Goal: Information Seeking & Learning: Find contact information

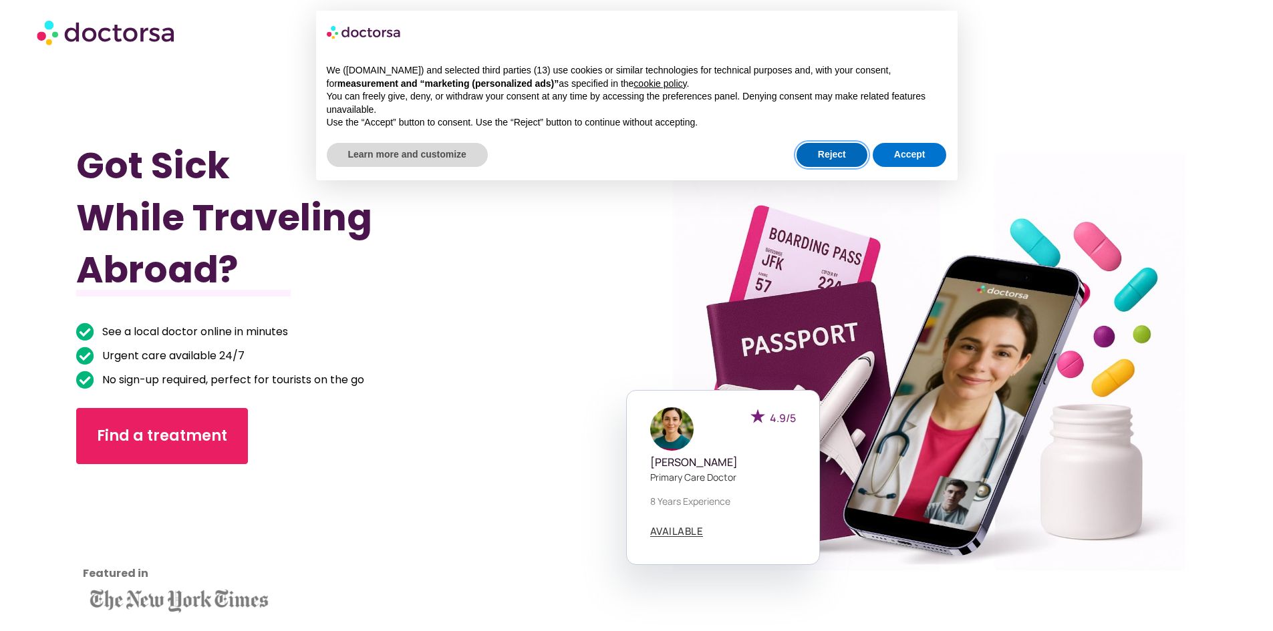
click at [816, 161] on button "Reject" at bounding box center [831, 155] width 71 height 24
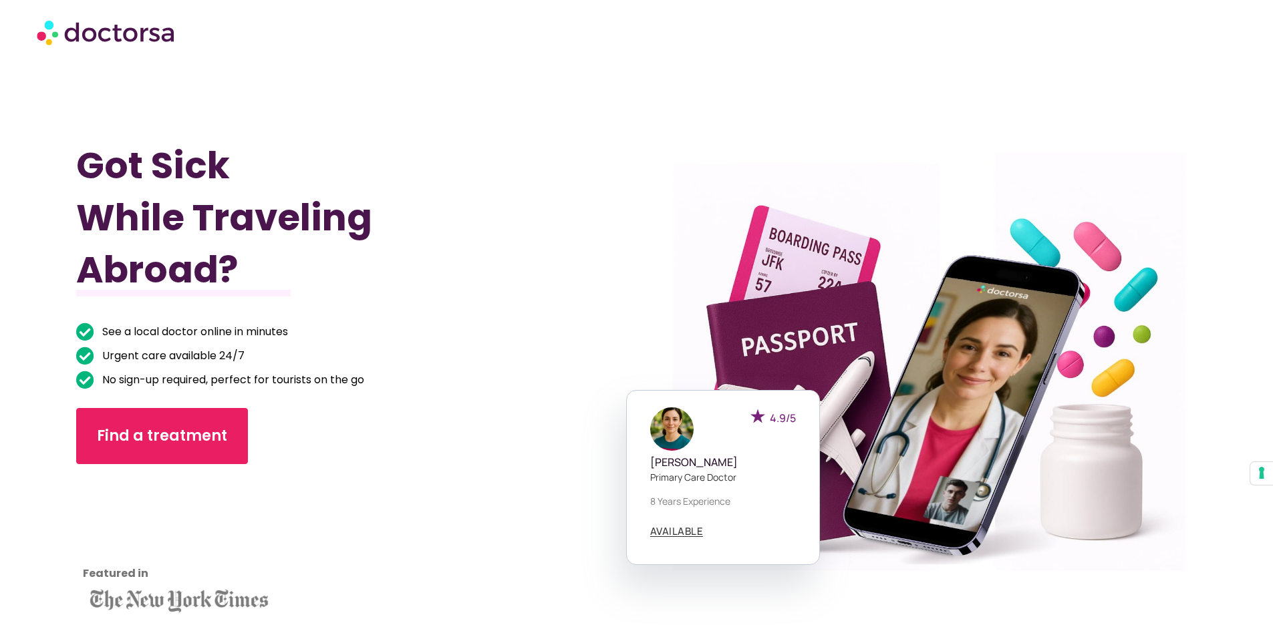
click at [818, 156] on div at bounding box center [916, 379] width 603 height 679
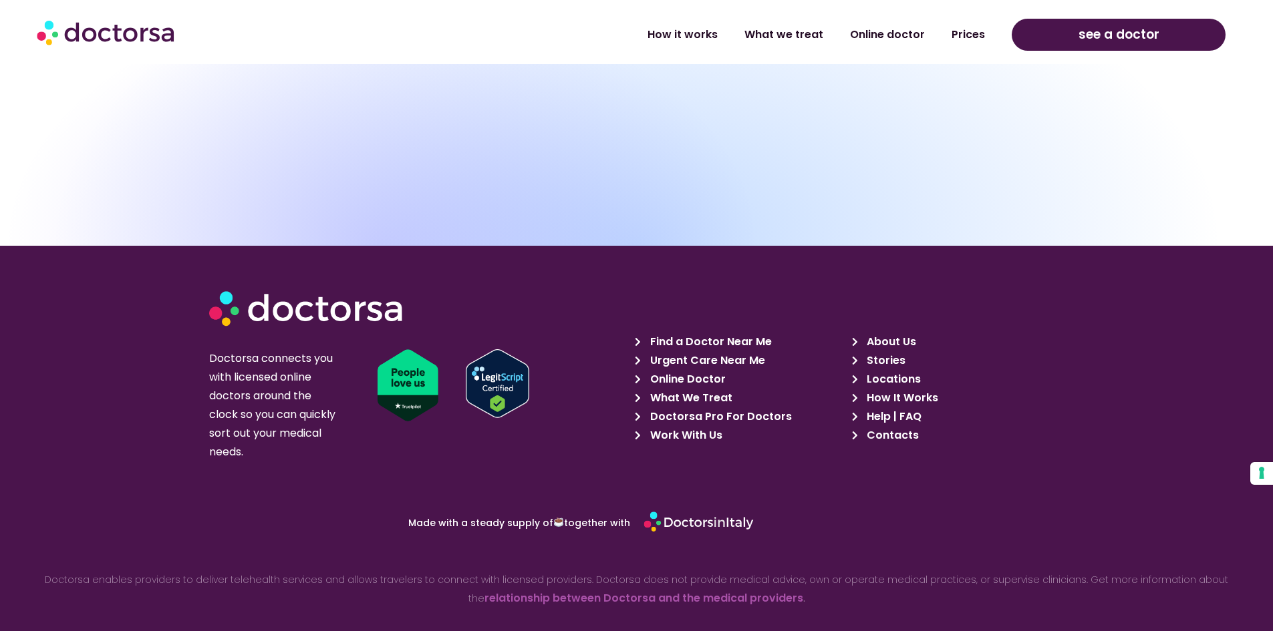
scroll to position [4766, 0]
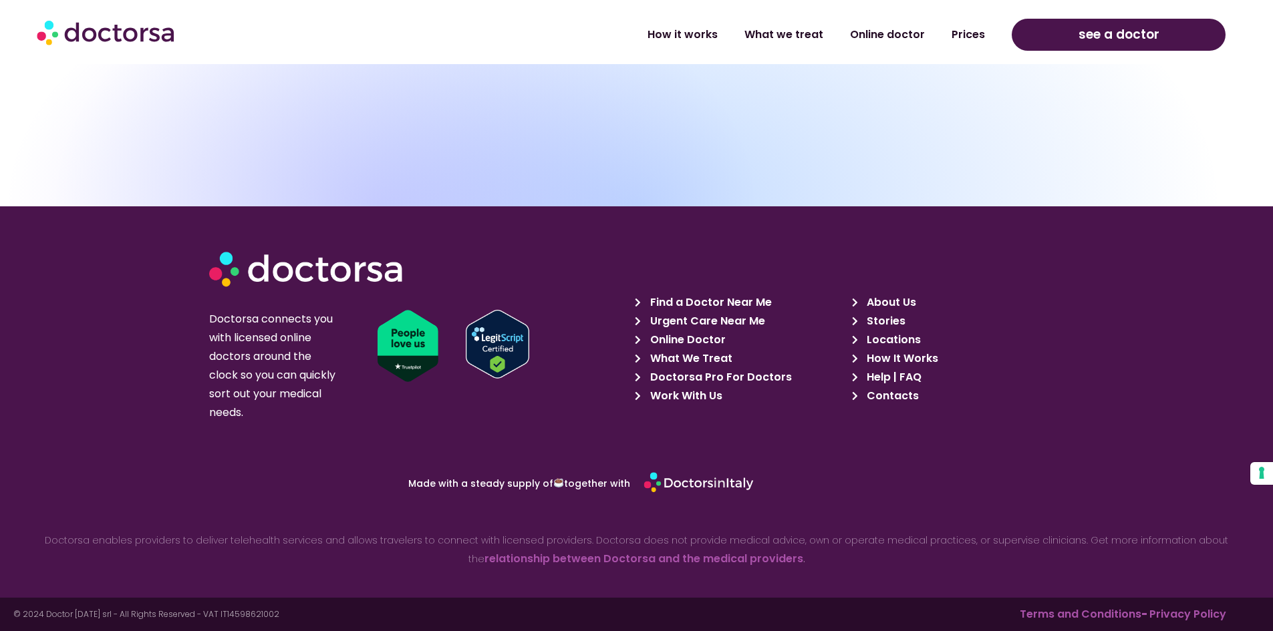
click at [548, 240] on div at bounding box center [406, 268] width 395 height 57
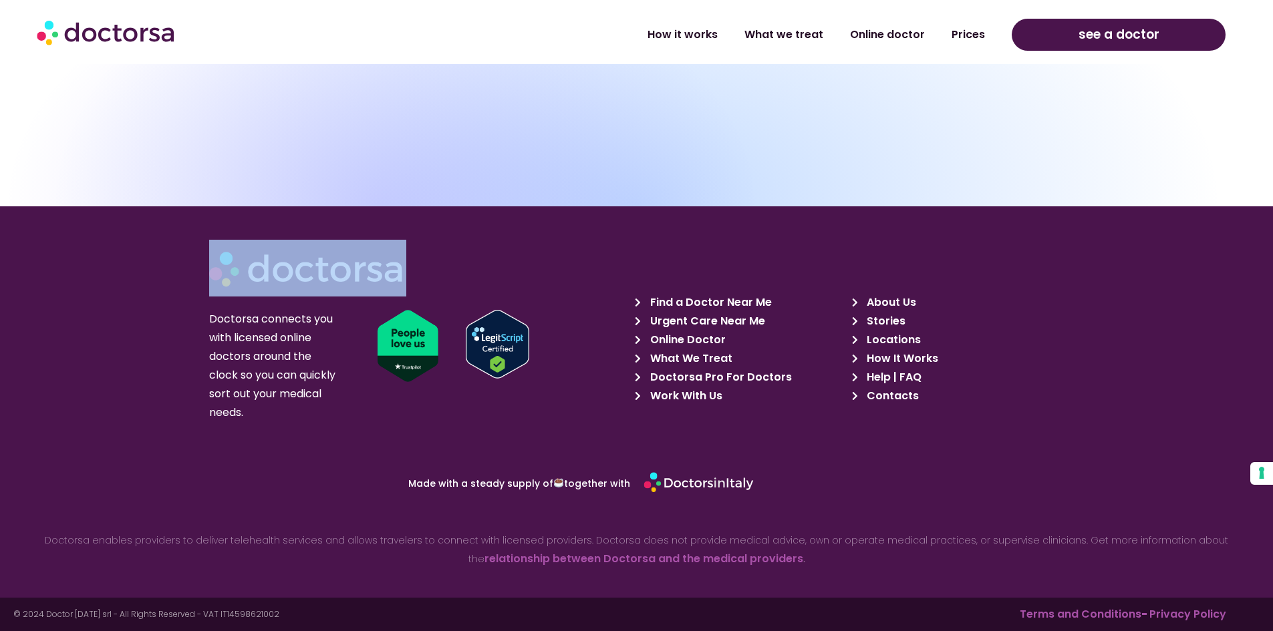
click at [578, 300] on div "Doctorsa connects you with licensed online doctors around the clock so you can …" at bounding box center [416, 335] width 429 height 205
click at [578, 298] on div "Doctorsa connects you with licensed online doctors around the clock so you can …" at bounding box center [416, 335] width 429 height 205
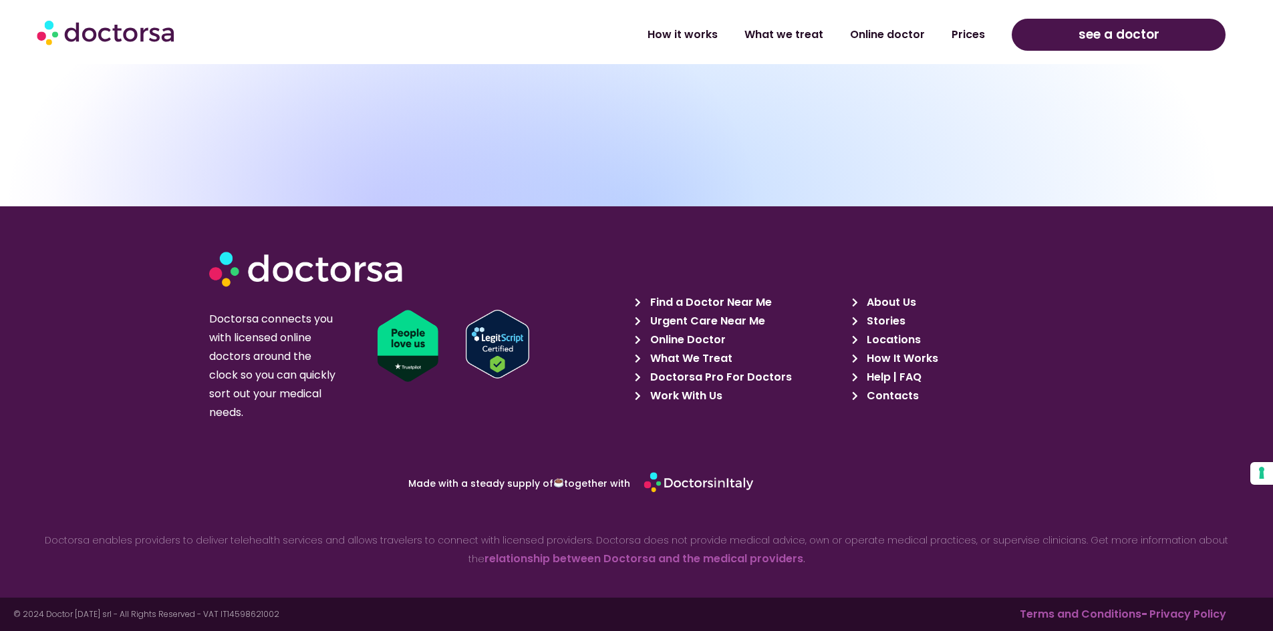
click at [866, 392] on span "Contacts" at bounding box center [890, 396] width 55 height 19
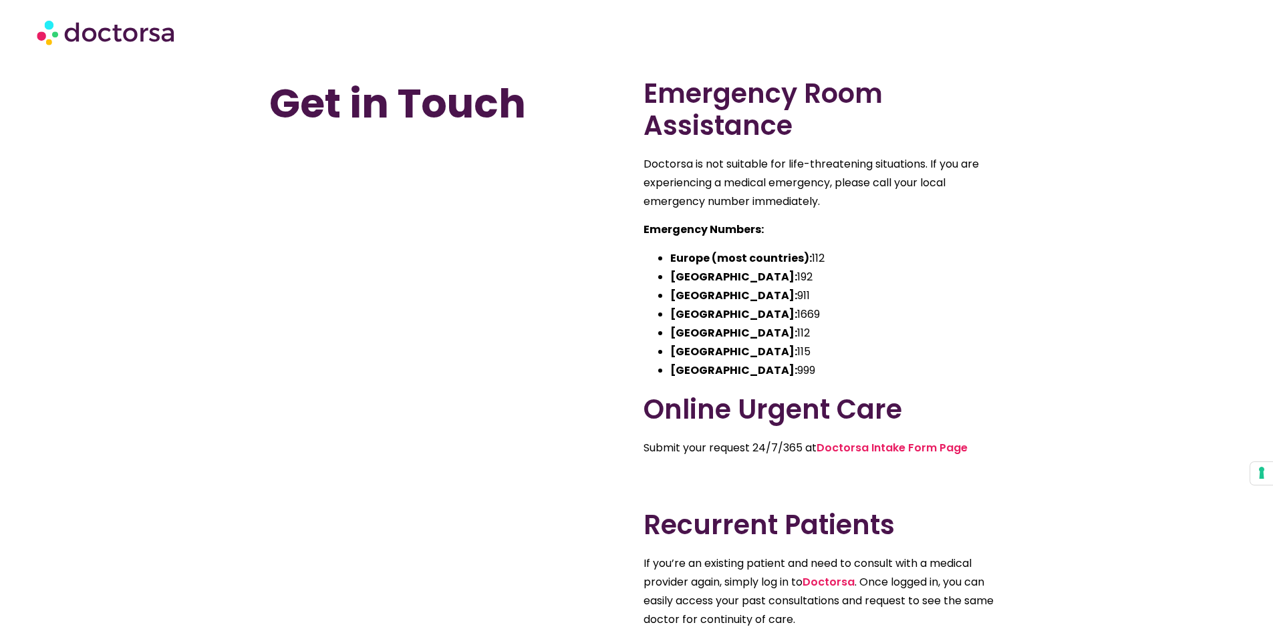
drag, startPoint x: 249, startPoint y: 28, endPoint x: 109, endPoint y: 18, distance: 140.0
click at [109, 18] on div at bounding box center [636, 32] width 1199 height 40
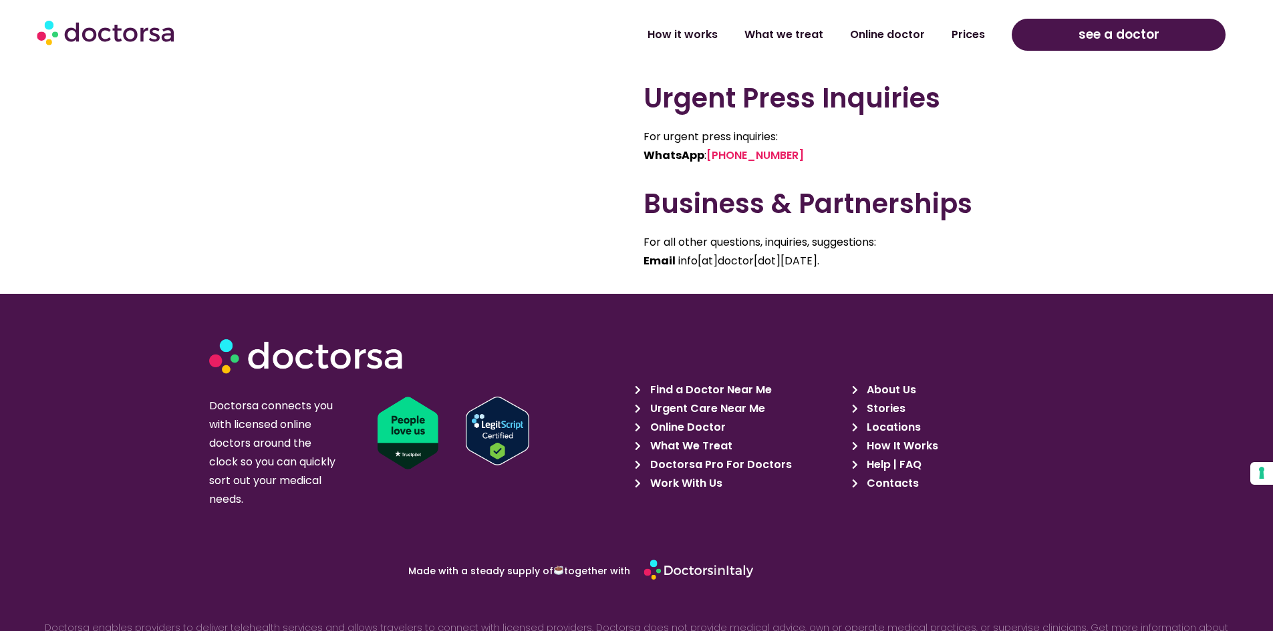
scroll to position [879, 0]
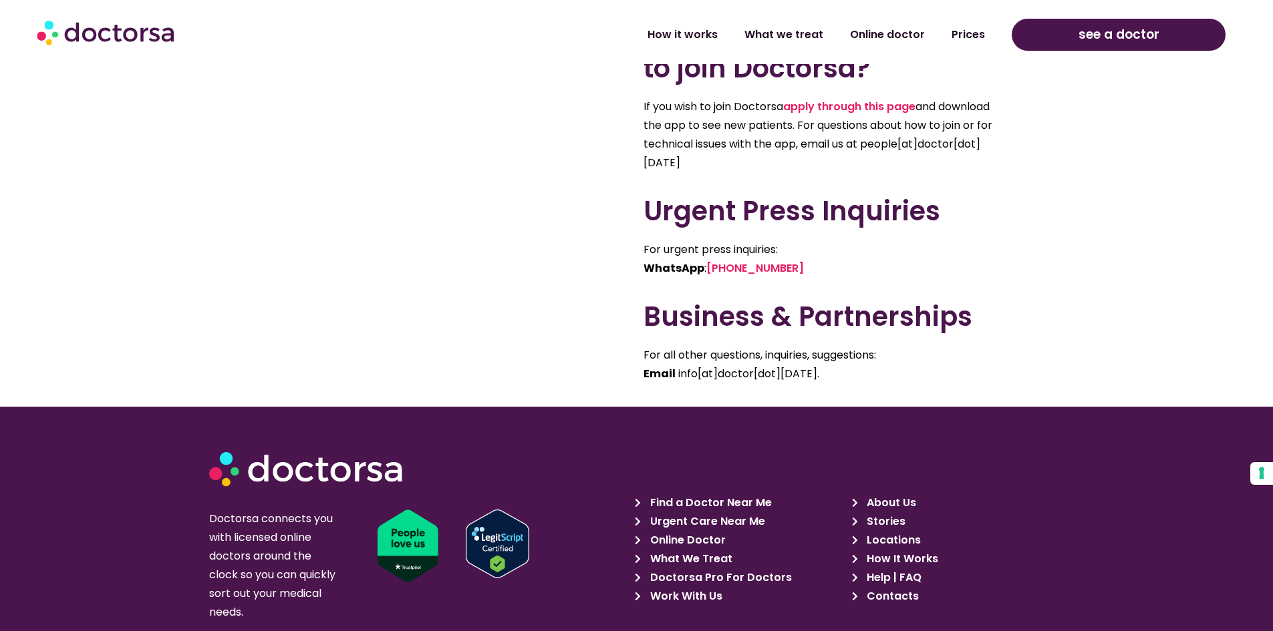
drag, startPoint x: 192, startPoint y: 27, endPoint x: 114, endPoint y: 87, distance: 98.2
click at [115, 31] on div at bounding box center [179, 32] width 285 height 40
drag, startPoint x: 199, startPoint y: 517, endPoint x: 255, endPoint y: 519, distance: 56.1
click at [255, 519] on section "Doctorsa connects you with licensed online doctors around the clock so you can …" at bounding box center [636, 529] width 1273 height 245
copy p "Doctorsa"
